Goal: Task Accomplishment & Management: Use online tool/utility

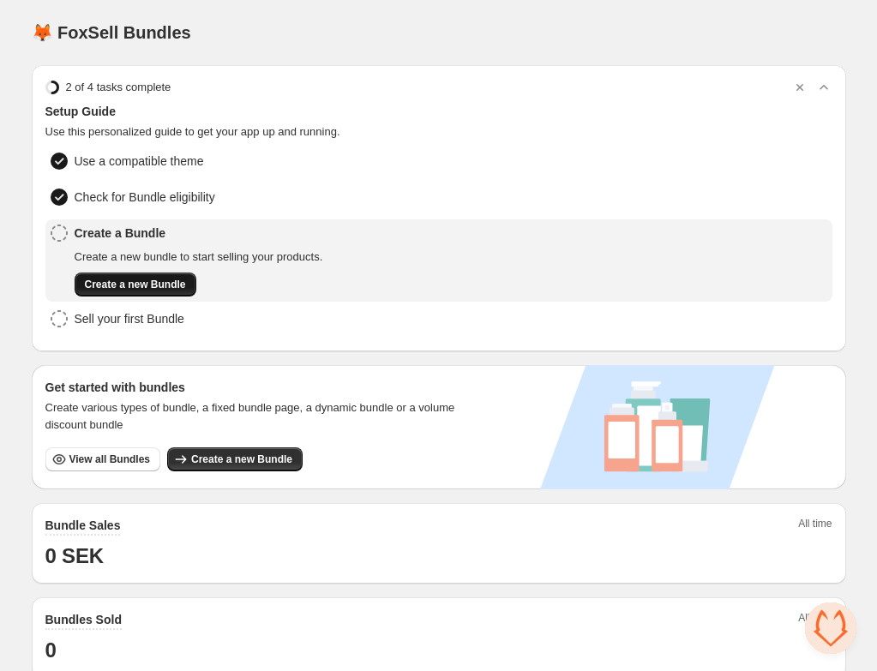
click at [138, 288] on span "Create a new Bundle" at bounding box center [135, 285] width 101 height 14
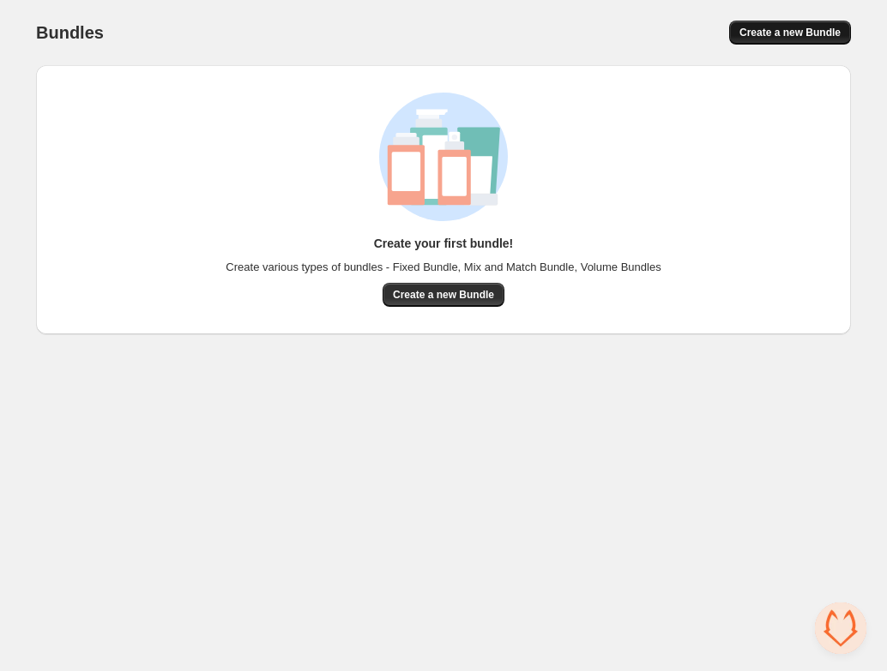
click at [768, 36] on span "Create a new Bundle" at bounding box center [789, 33] width 101 height 14
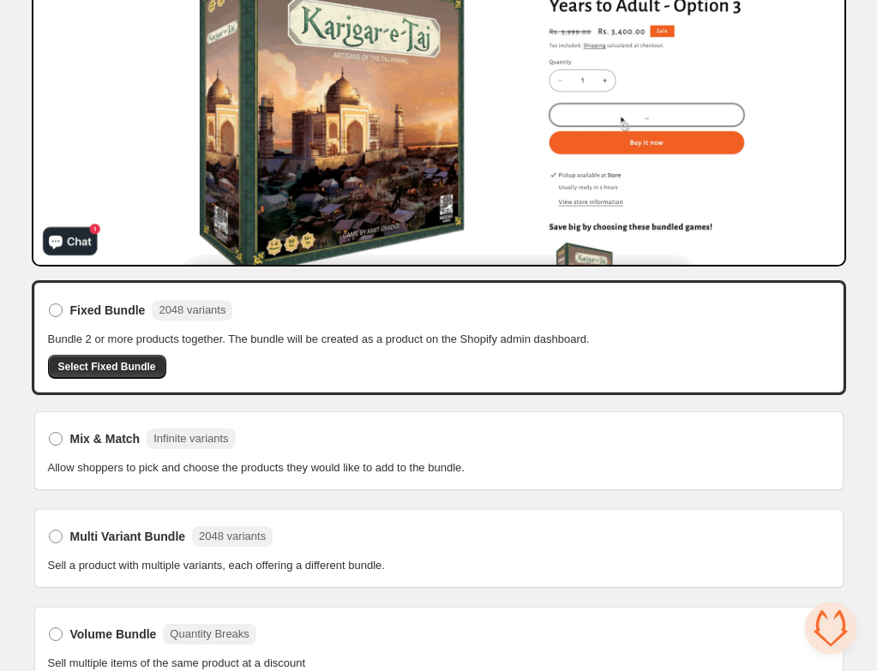
scroll to position [234, 0]
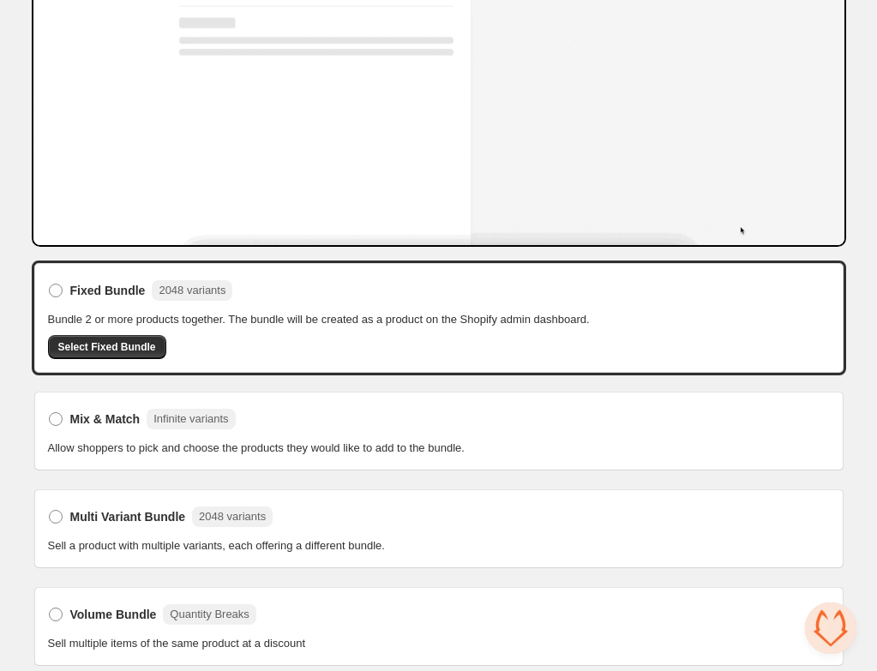
click at [75, 441] on span "Allow shoppers to pick and choose the products they would like to add to the bu…" at bounding box center [256, 448] width 417 height 17
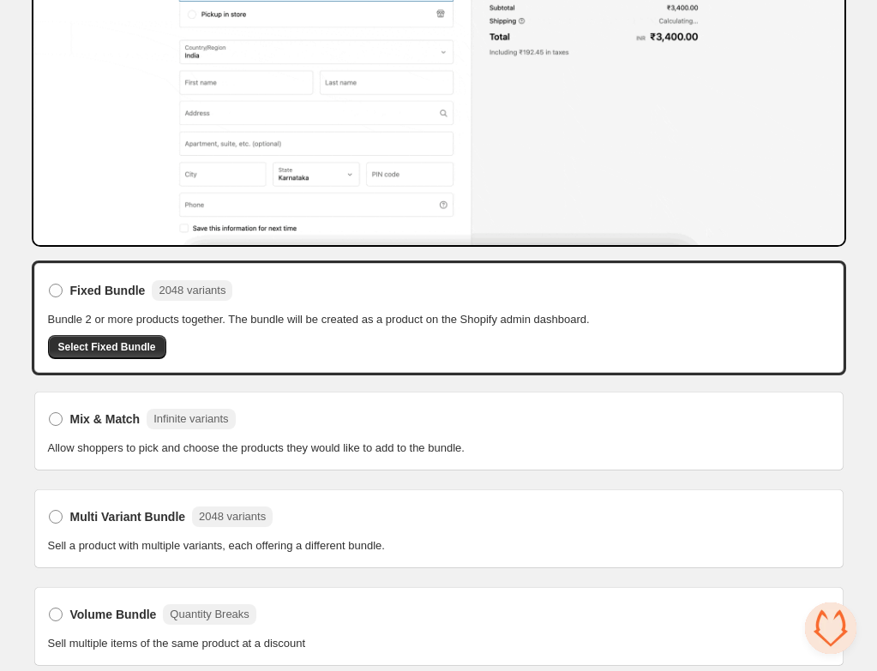
click at [27, 406] on div "Select bundle type. This page is ready Select bundle type Fixed Bundle 2048 var…" at bounding box center [439, 224] width 856 height 917
click at [121, 344] on span "Select Fixed Bundle" at bounding box center [107, 347] width 98 height 14
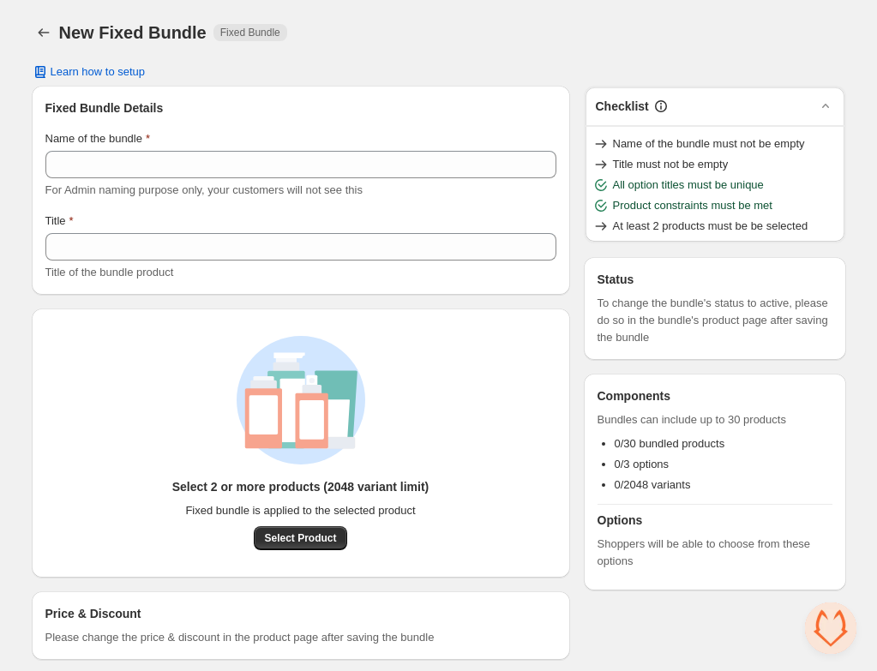
scroll to position [17, 0]
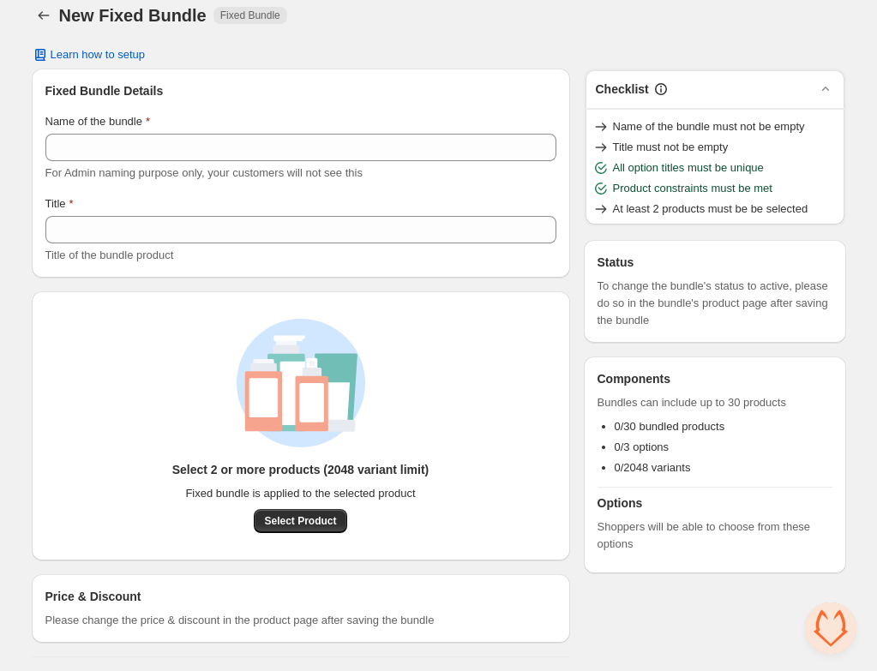
click at [196, 118] on div "Name of the bundle" at bounding box center [300, 121] width 511 height 17
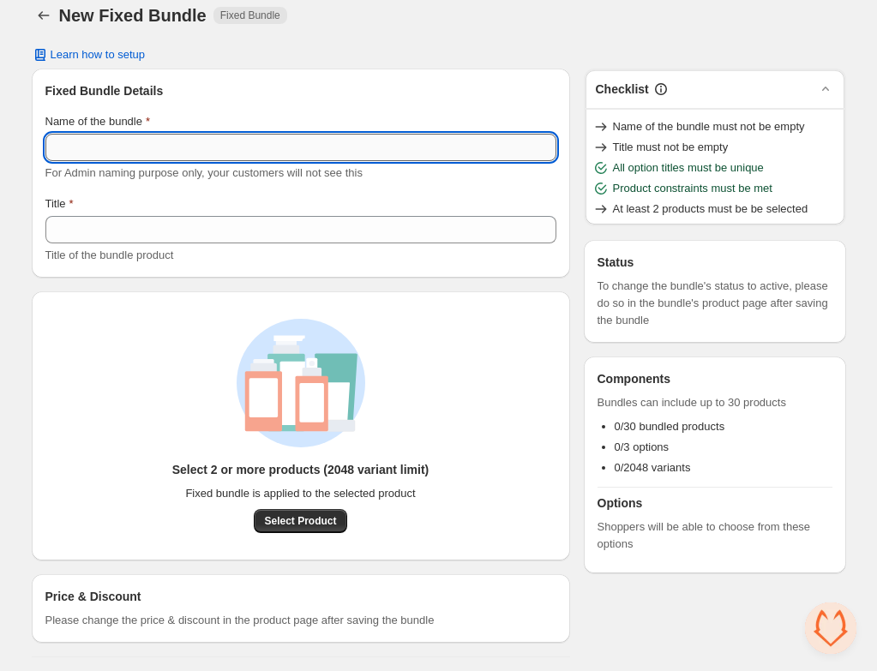
click at [111, 159] on input "Name of the bundle" at bounding box center [300, 147] width 511 height 27
